Goal: Check status: Check status

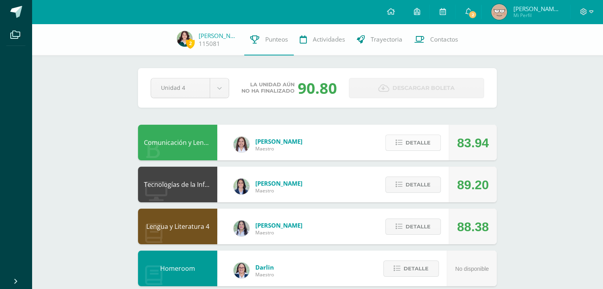
click at [423, 142] on span "Detalle" at bounding box center [418, 143] width 25 height 15
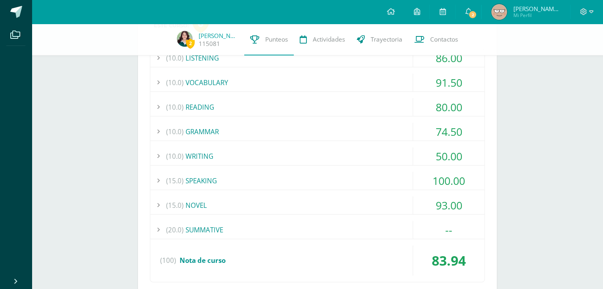
scroll to position [161, 0]
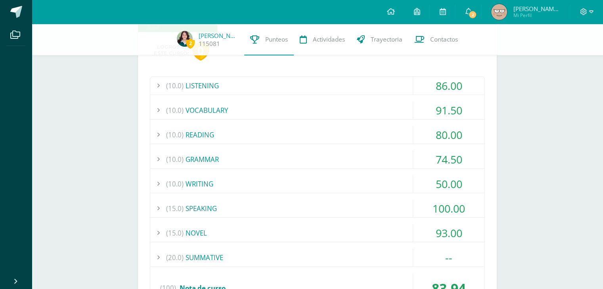
scroll to position [130, 0]
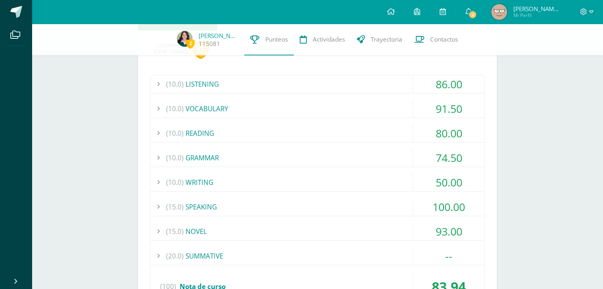
click at [369, 191] on div "(10.0) LISTENING 86.00 LISTENING SKILL 4-EXERCISE 1 75.00" at bounding box center [317, 192] width 335 height 234
click at [360, 196] on div "(10.0) LISTENING 86.00 LISTENING SKILL 4-EXERCISE 1 75.00" at bounding box center [317, 192] width 335 height 234
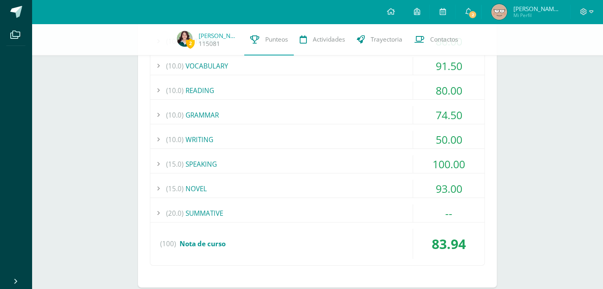
scroll to position [175, 0]
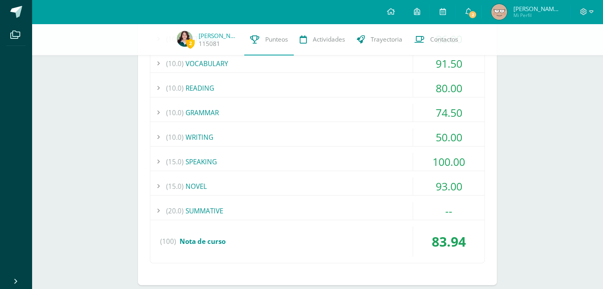
click at [438, 162] on div "100.00" at bounding box center [448, 162] width 71 height 18
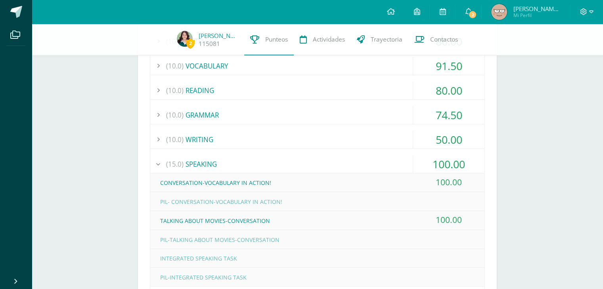
scroll to position [166, 0]
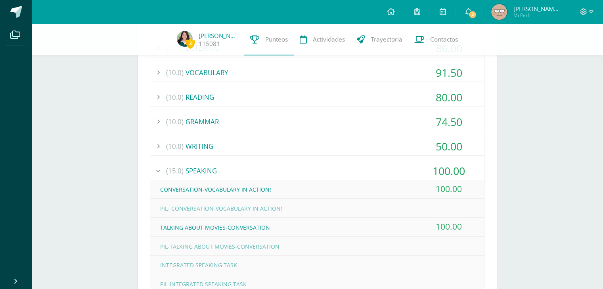
click at [431, 172] on div "100.00" at bounding box center [448, 171] width 71 height 18
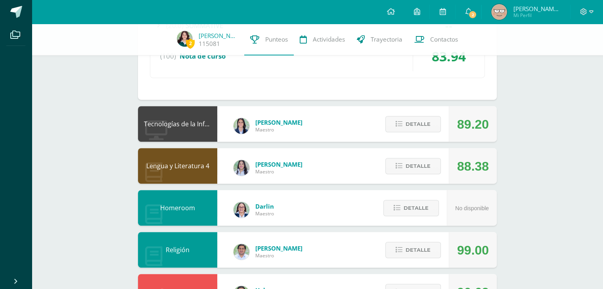
scroll to position [362, 0]
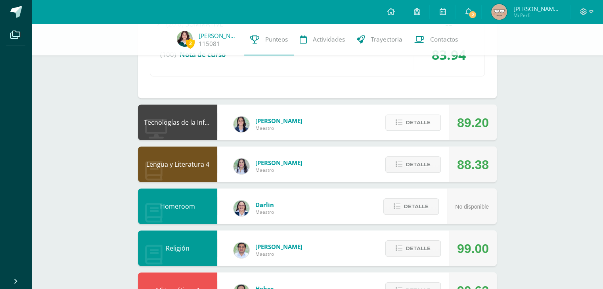
click at [420, 128] on span "Detalle" at bounding box center [418, 122] width 25 height 15
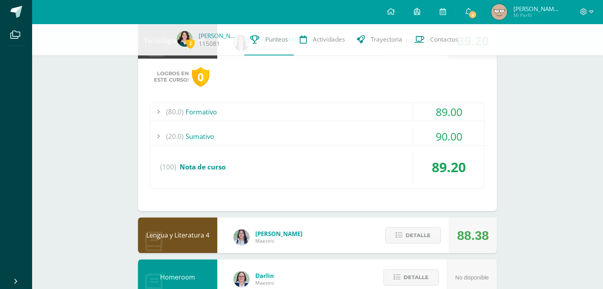
scroll to position [445, 0]
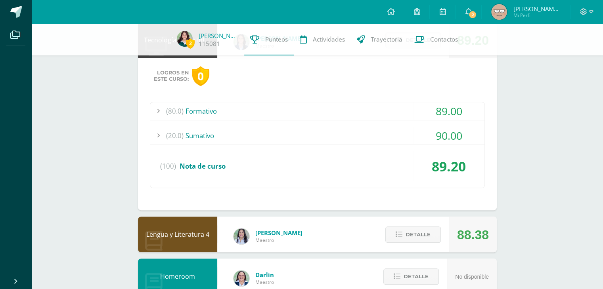
click at [415, 130] on div "90.00" at bounding box center [448, 136] width 71 height 18
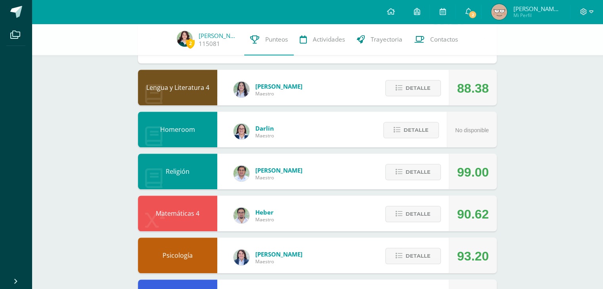
scroll to position [627, 0]
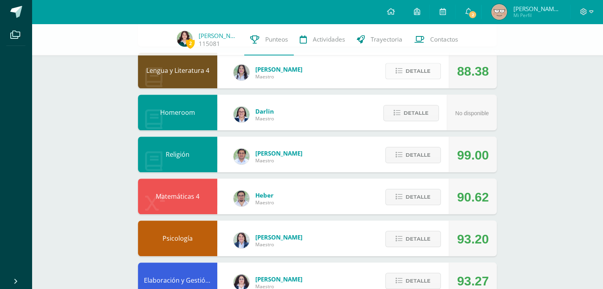
click at [419, 65] on span "Detalle" at bounding box center [418, 71] width 25 height 15
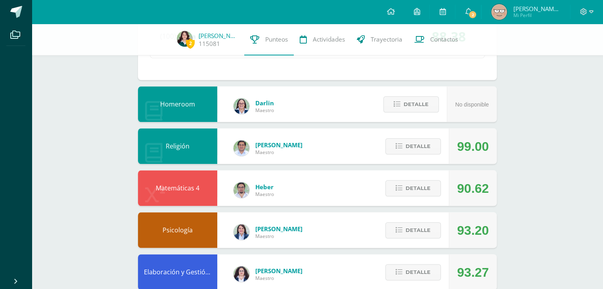
scroll to position [917, 0]
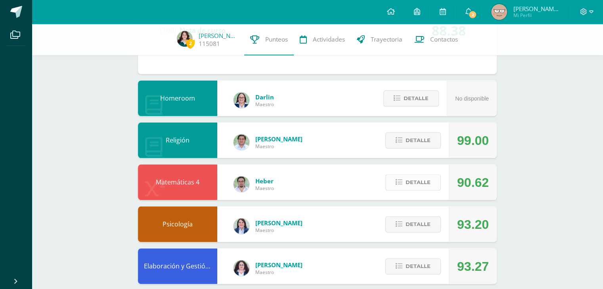
click at [417, 176] on span "Detalle" at bounding box center [418, 182] width 25 height 15
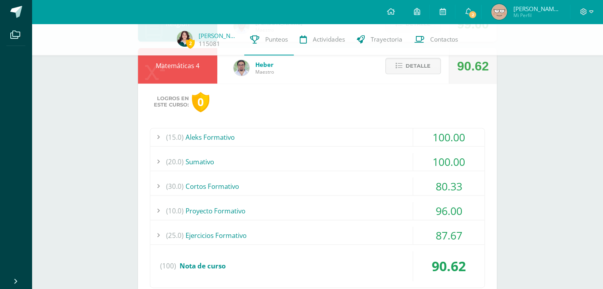
scroll to position [1034, 0]
click at [393, 65] on button "Detalle" at bounding box center [412, 66] width 55 height 16
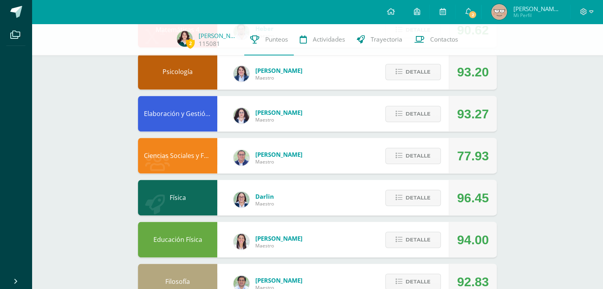
scroll to position [1094, 0]
